Goal: Use online tool/utility: Utilize a website feature to perform a specific function

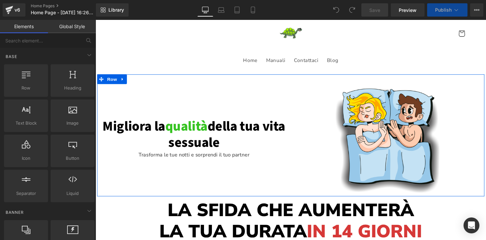
scroll to position [69, 0]
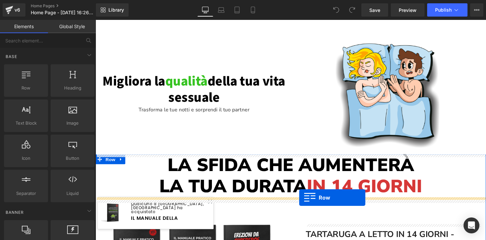
drag, startPoint x: 124, startPoint y: 98, endPoint x: 304, endPoint y: 201, distance: 207.2
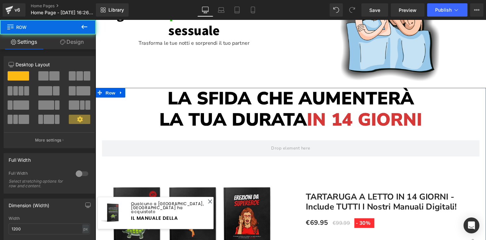
scroll to position [152, 0]
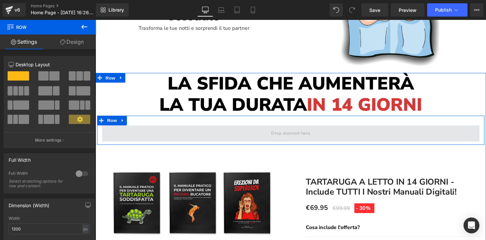
click at [156, 135] on span at bounding box center [295, 136] width 387 height 17
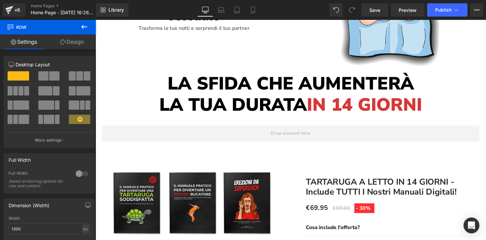
click at [14, 24] on span "Row" at bounding box center [40, 27] width 66 height 15
click at [10, 24] on icon at bounding box center [10, 26] width 6 height 6
click at [84, 26] on icon at bounding box center [84, 27] width 6 height 4
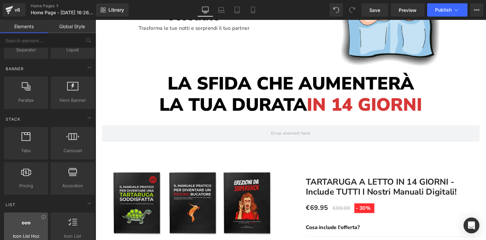
scroll to position [0, 0]
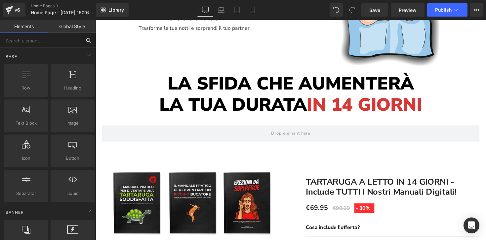
click at [45, 39] on input "text" at bounding box center [40, 40] width 81 height 15
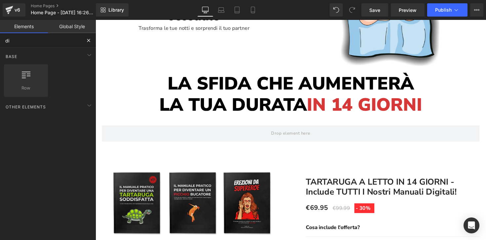
type input "d"
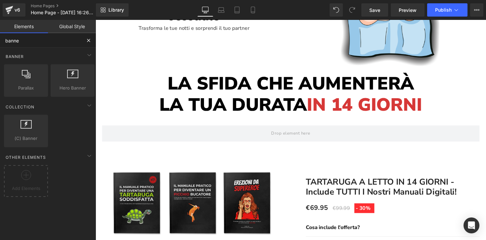
type input "banne"
click at [77, 27] on link "Global Style" at bounding box center [72, 26] width 48 height 13
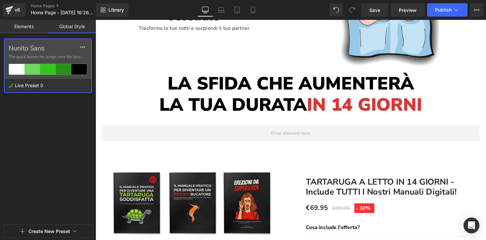
click at [25, 26] on link "Elements" at bounding box center [24, 26] width 48 height 13
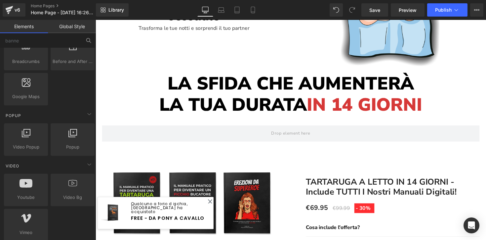
scroll to position [366, 0]
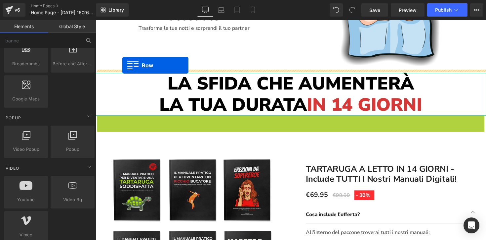
drag, startPoint x: 113, startPoint y: 121, endPoint x: 123, endPoint y: 66, distance: 56.1
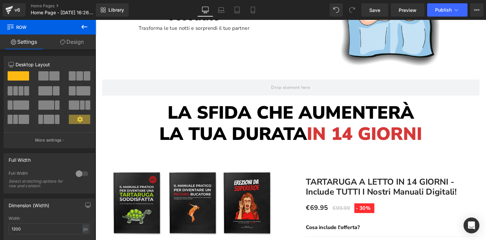
click at [86, 25] on icon at bounding box center [84, 27] width 8 height 8
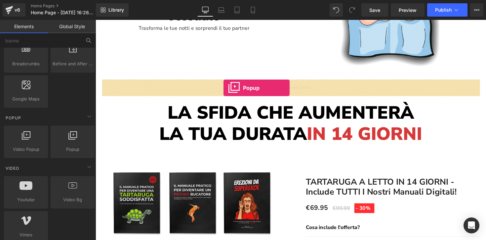
drag, startPoint x: 170, startPoint y: 157, endPoint x: 227, endPoint y: 89, distance: 88.3
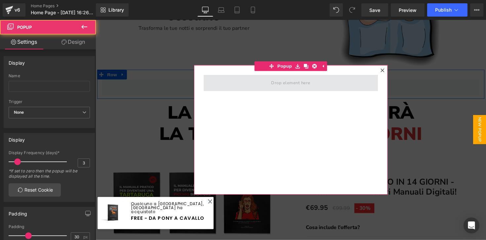
click at [264, 86] on span at bounding box center [295, 84] width 179 height 17
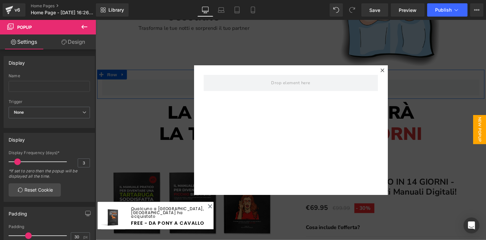
click at [88, 26] on icon at bounding box center [84, 27] width 8 height 8
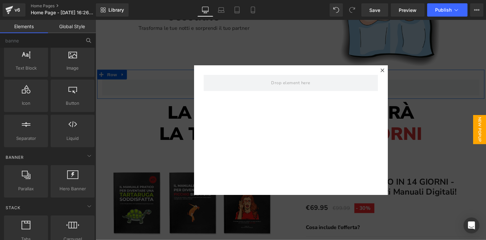
scroll to position [0, 0]
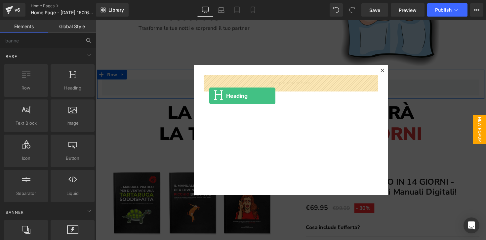
drag, startPoint x: 165, startPoint y: 105, endPoint x: 212, endPoint y: 98, distance: 47.5
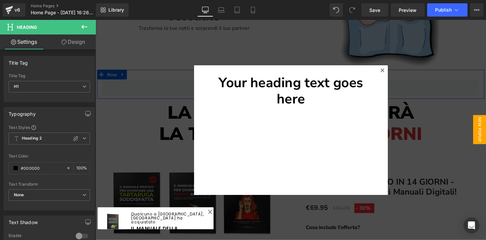
click at [90, 27] on button at bounding box center [84, 27] width 23 height 15
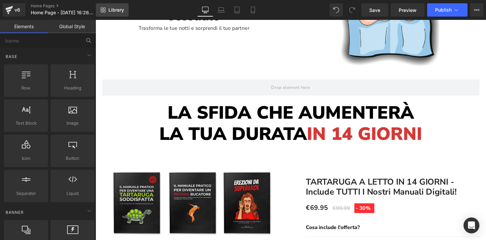
click at [116, 8] on span "Library" at bounding box center [117, 10] width 16 height 6
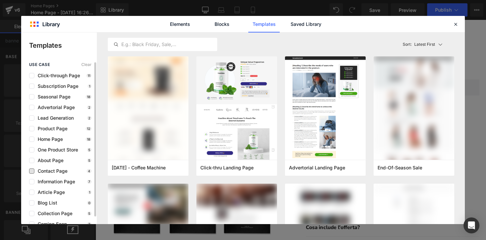
scroll to position [8, 0]
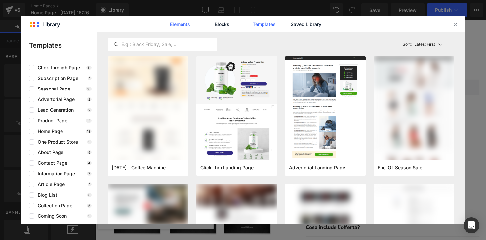
click at [180, 26] on link "Elements" at bounding box center [179, 24] width 31 height 17
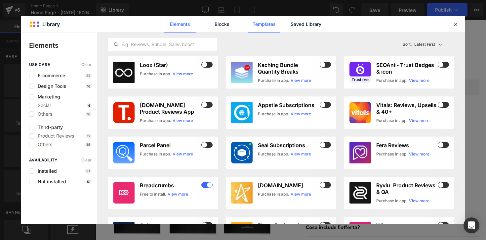
click at [268, 28] on link "Templates" at bounding box center [263, 24] width 31 height 17
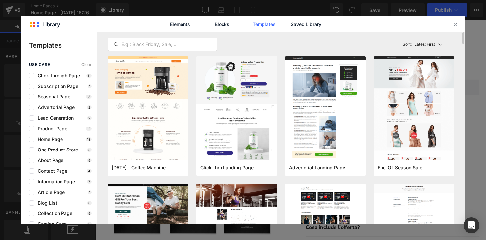
click at [0, 0] on input "text" at bounding box center [0, 0] width 0 height 0
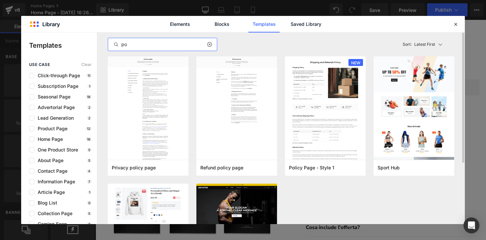
type input "p"
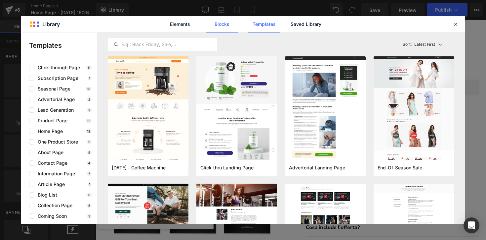
click at [225, 26] on link "Blocks" at bounding box center [221, 24] width 31 height 17
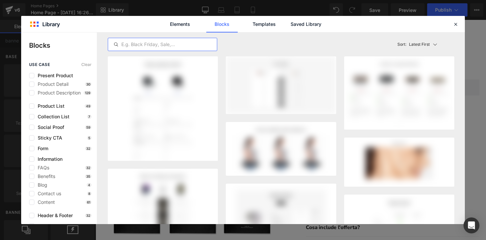
click at [176, 44] on input "text" at bounding box center [162, 44] width 109 height 8
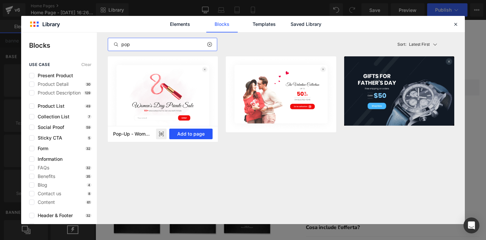
type input "pop"
click at [186, 133] on button "Add to page" at bounding box center [190, 133] width 43 height 11
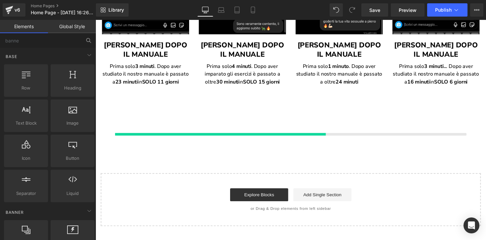
scroll to position [1582, 0]
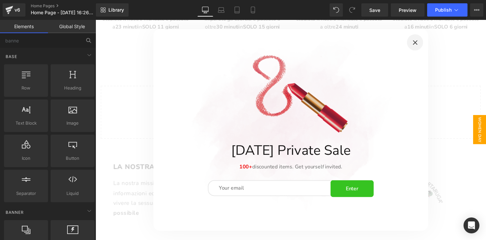
drag, startPoint x: 287, startPoint y: 34, endPoint x: 288, endPoint y: 56, distance: 22.6
click at [288, 56] on div "Image [DATE] Private Sale Heading 100+ discounted items. Get yourself invited. …" at bounding box center [296, 132] width 282 height 206
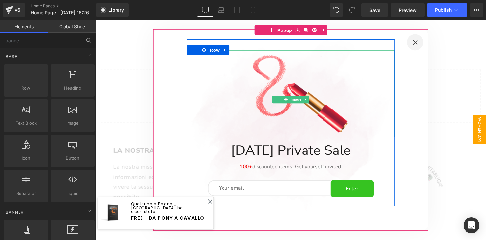
scroll to position [1603, 0]
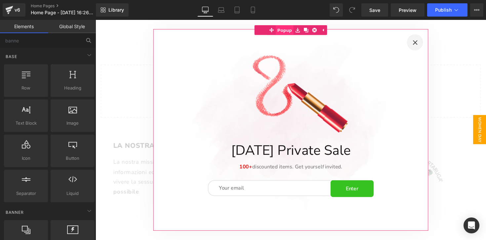
click at [285, 31] on span "Popup" at bounding box center [289, 30] width 18 height 10
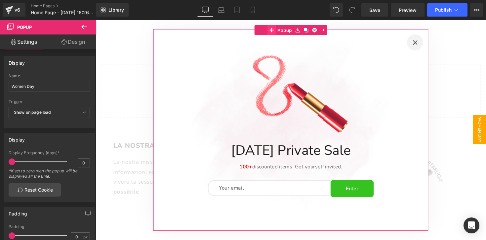
click at [278, 31] on icon at bounding box center [276, 30] width 5 height 5
click at [276, 31] on icon at bounding box center [276, 30] width 5 height 5
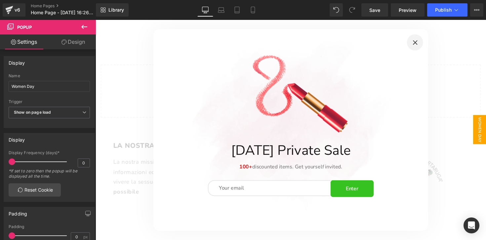
drag, startPoint x: 276, startPoint y: 31, endPoint x: 279, endPoint y: 11, distance: 21.0
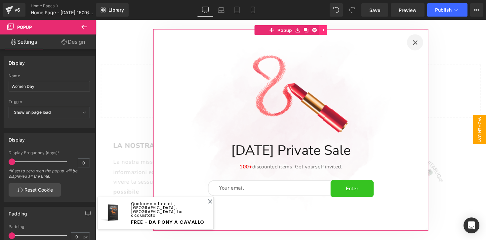
click at [328, 31] on icon at bounding box center [329, 30] width 5 height 5
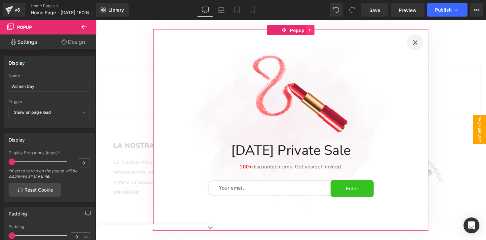
click at [317, 31] on icon at bounding box center [316, 30] width 5 height 5
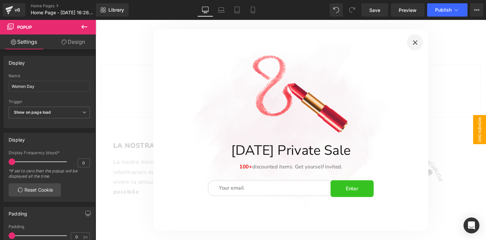
click at [480, 60] on div at bounding box center [296, 132] width 400 height 225
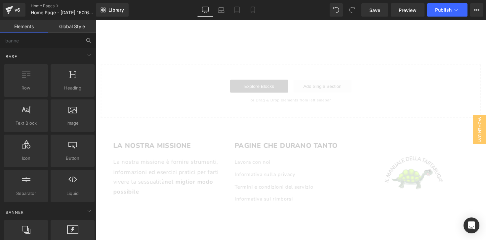
click at [394, 94] on div "Click the buttons on the right hand side to open respective popups." at bounding box center [296, 132] width 400 height 225
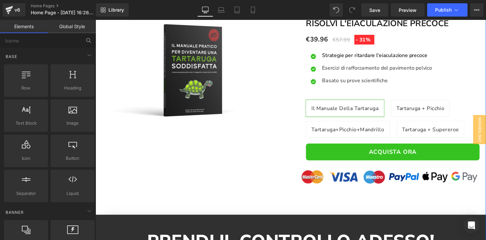
scroll to position [701, 0]
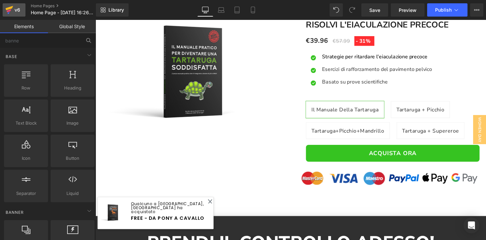
click at [15, 9] on div "v6" at bounding box center [17, 10] width 8 height 9
